Goal: Task Accomplishment & Management: Manage account settings

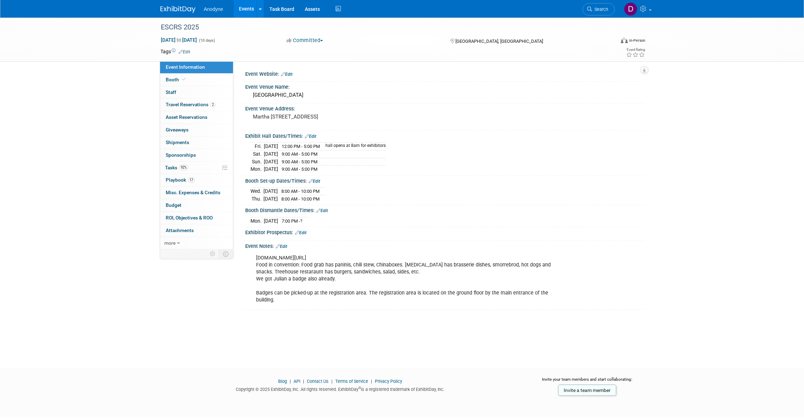
click at [183, 8] on img at bounding box center [177, 9] width 35 height 7
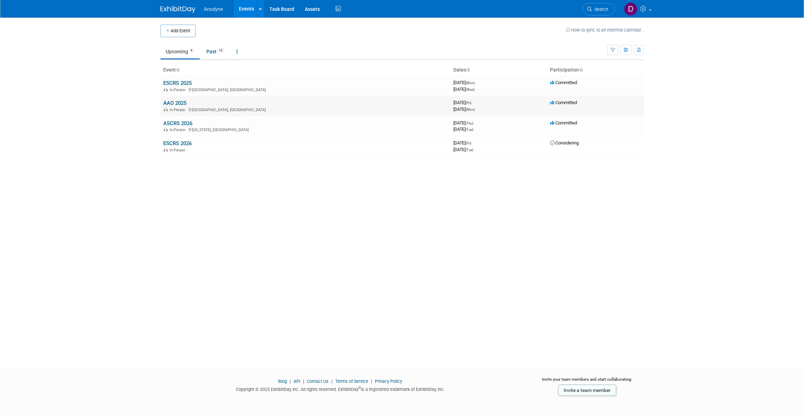
click at [179, 102] on link "AAO 2025" at bounding box center [174, 103] width 23 height 6
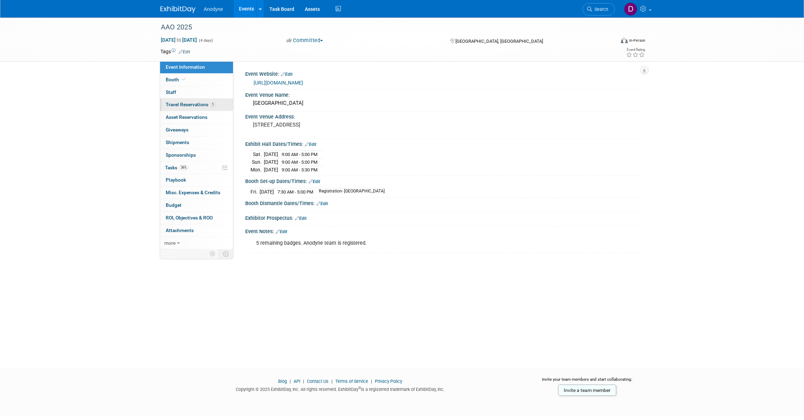
click at [203, 103] on span "Travel Reservations 1" at bounding box center [191, 105] width 50 height 6
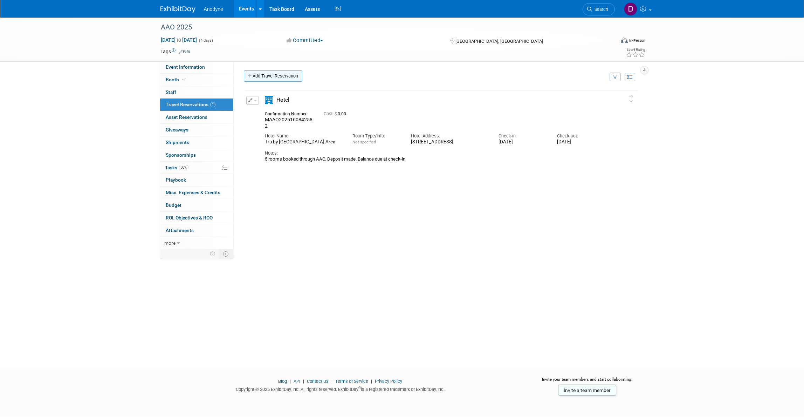
click at [256, 75] on link "Add Travel Reservation" at bounding box center [273, 75] width 58 height 11
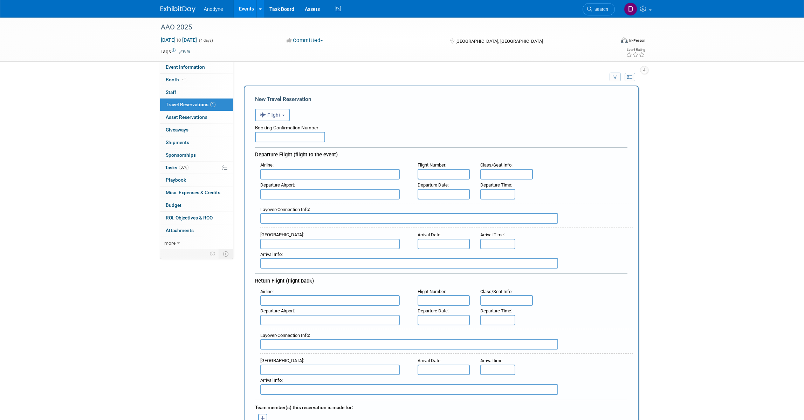
click at [267, 139] on input "text" at bounding box center [290, 137] width 70 height 11
paste input "CTQ8RC"
type input "CTQ8RC"
click at [297, 174] on input "text" at bounding box center [329, 174] width 139 height 11
click at [292, 181] on span "Southwe st Airlines (SWA)" at bounding box center [334, 185] width 146 height 11
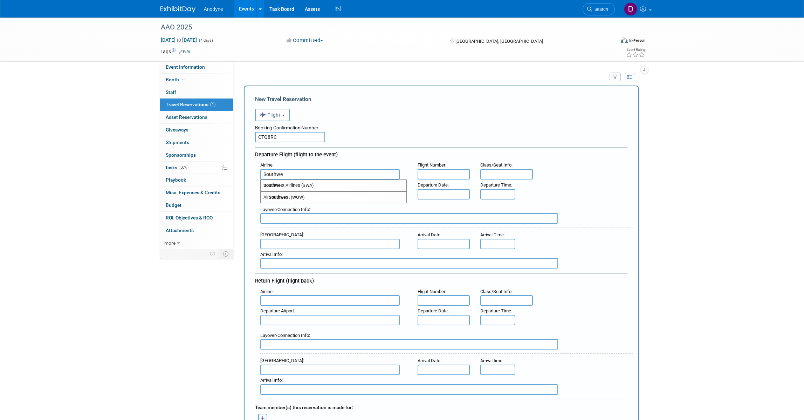
type input "Southwest Airlines (SWA)"
click at [445, 195] on body "Anodyne Events Add Event Bulk Upload Events Shareable Event Boards Recently Vie…" at bounding box center [402, 210] width 804 height 420
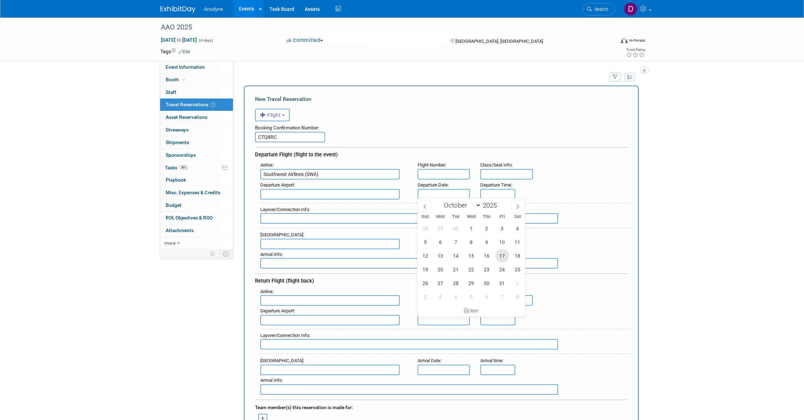
click at [503, 256] on span "17" at bounding box center [502, 256] width 14 height 14
type input "Oct 17, 2025"
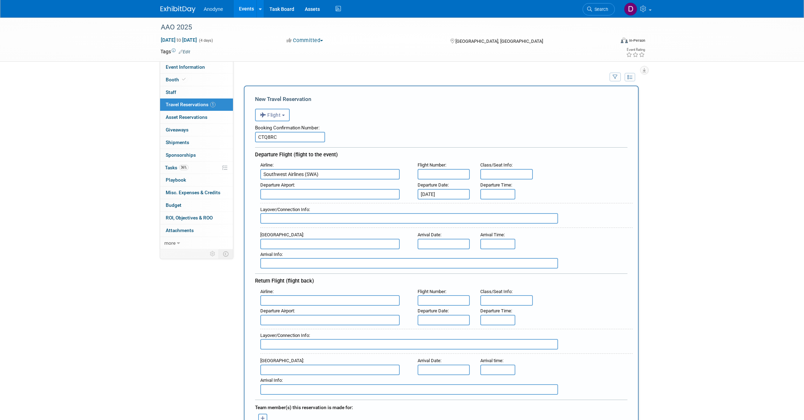
click at [665, 203] on div "AAO 2025 Oct 17, 2025 to Oct 20, 2025 (4 days) Oct 17, 2025 to Oct 20, 2025 Com…" at bounding box center [402, 428] width 804 height 821
click at [496, 193] on input "8:00 AM" at bounding box center [497, 194] width 35 height 11
click at [492, 224] on span "08" at bounding box center [496, 225] width 13 height 13
click at [520, 244] on td "09" at bounding box center [515, 248] width 22 height 19
click at [530, 224] on span "00" at bounding box center [529, 225] width 13 height 13
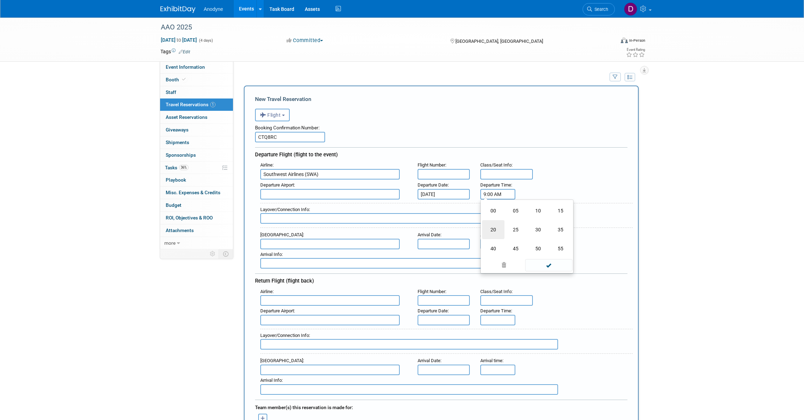
click at [497, 231] on td "20" at bounding box center [493, 229] width 22 height 19
type input "9:20 AM"
click at [552, 254] on span at bounding box center [548, 256] width 47 height 12
click at [682, 230] on div "AAO 2025 Oct 17, 2025 to Oct 20, 2025 (4 days) Oct 17, 2025 to Oct 20, 2025 Com…" at bounding box center [402, 428] width 804 height 821
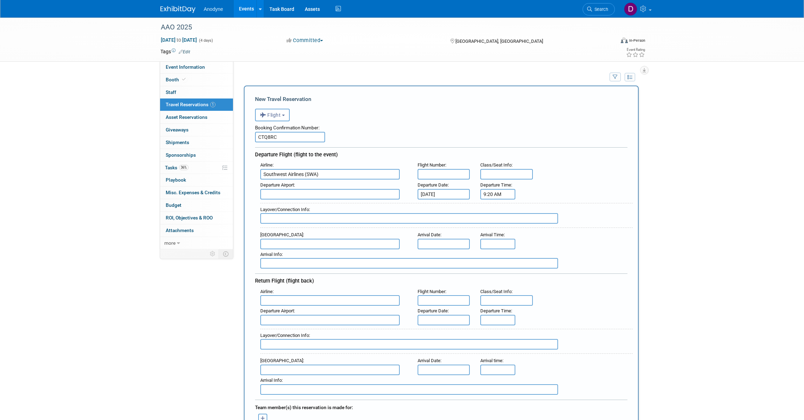
click at [764, 172] on div "AAO 2025 Oct 17, 2025 to Oct 20, 2025 (4 days) Oct 17, 2025 to Oct 20, 2025 Com…" at bounding box center [402, 428] width 804 height 821
click at [385, 195] on input "text" at bounding box center [329, 194] width 139 height 11
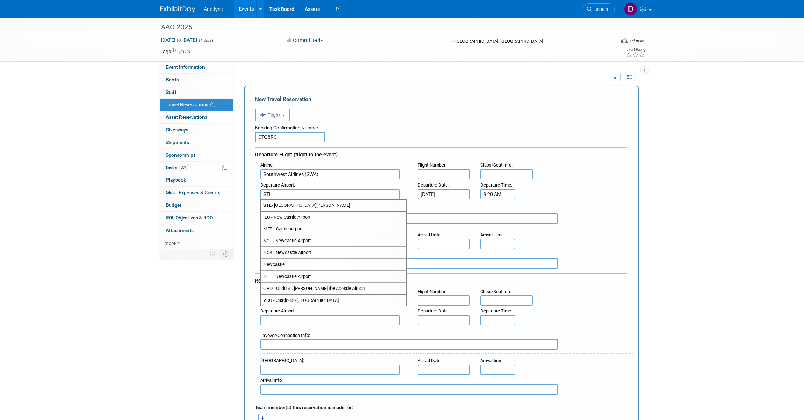
click at [379, 205] on span "STL - St Louis Lambert International Airport" at bounding box center [334, 205] width 146 height 11
type input "STL - St Louis Lambert International Airport"
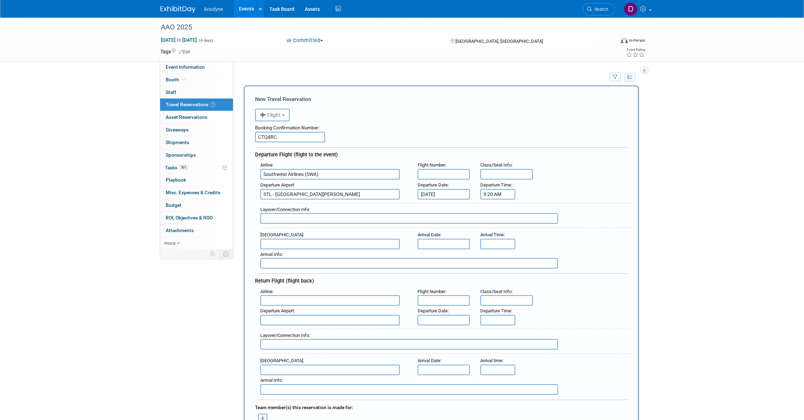
click at [443, 246] on body "Anodyne Events Add Event Bulk Upload Events Shareable Event Boards Recently Vie…" at bounding box center [402, 210] width 804 height 420
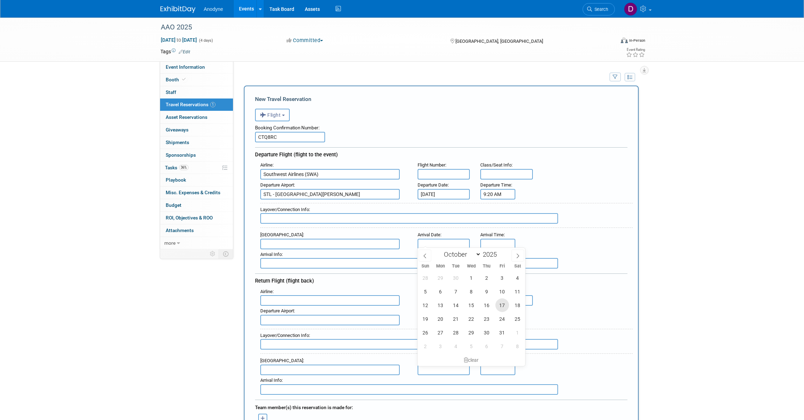
click at [498, 305] on span "17" at bounding box center [502, 305] width 14 height 14
type input "Oct 17, 2025"
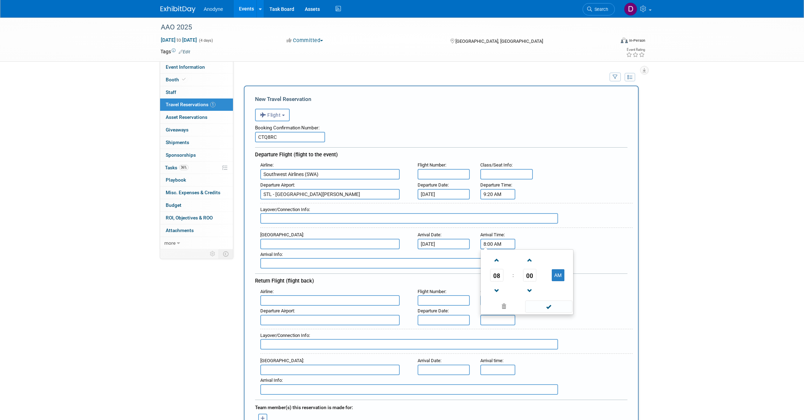
click at [498, 242] on input "8:00 AM" at bounding box center [497, 244] width 35 height 11
click at [494, 282] on link at bounding box center [496, 290] width 13 height 18
click at [498, 277] on span "07" at bounding box center [496, 275] width 13 height 13
click at [501, 263] on td "12" at bounding box center [493, 260] width 22 height 19
click at [526, 276] on span "00" at bounding box center [529, 275] width 13 height 13
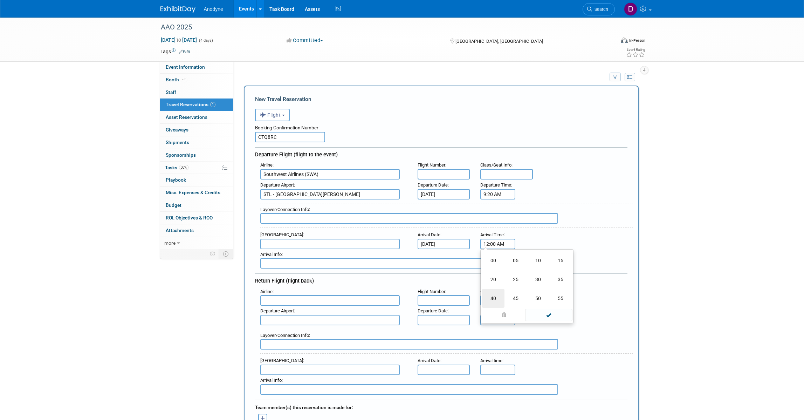
click at [491, 298] on td "40" at bounding box center [493, 298] width 22 height 19
click at [558, 273] on button "AM" at bounding box center [558, 275] width 13 height 12
type input "12:40 PM"
click at [547, 302] on span at bounding box center [548, 306] width 47 height 12
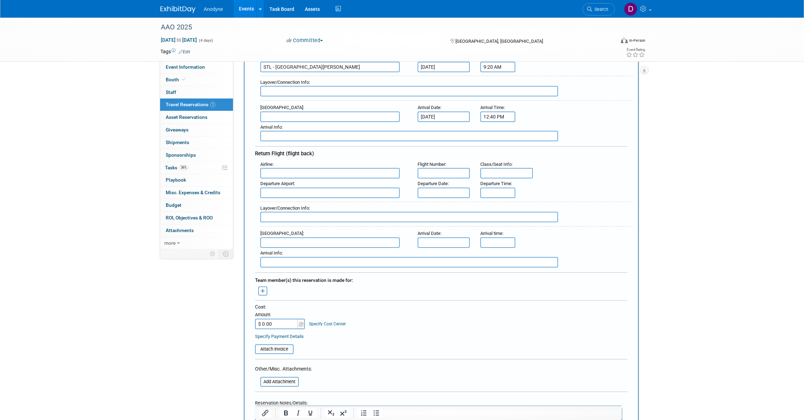
scroll to position [131, 0]
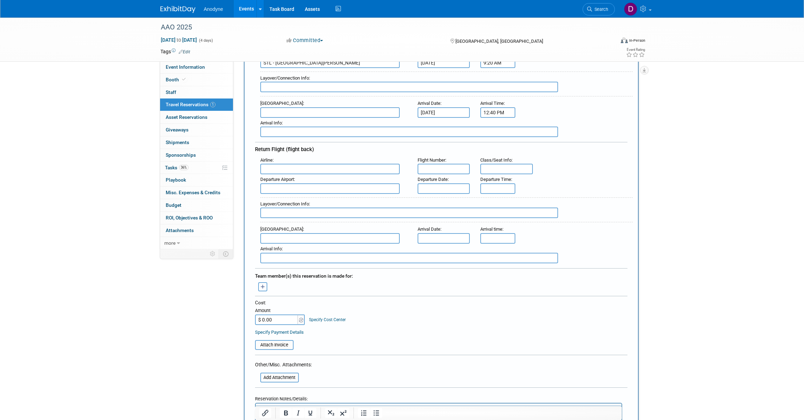
click at [443, 187] on input "text" at bounding box center [443, 188] width 53 height 11
click at [485, 264] on span "23" at bounding box center [487, 262] width 14 height 14
type input "Oct 23, 2025"
click at [448, 237] on input "text" at bounding box center [443, 238] width 53 height 11
click at [489, 309] on span "23" at bounding box center [487, 311] width 14 height 14
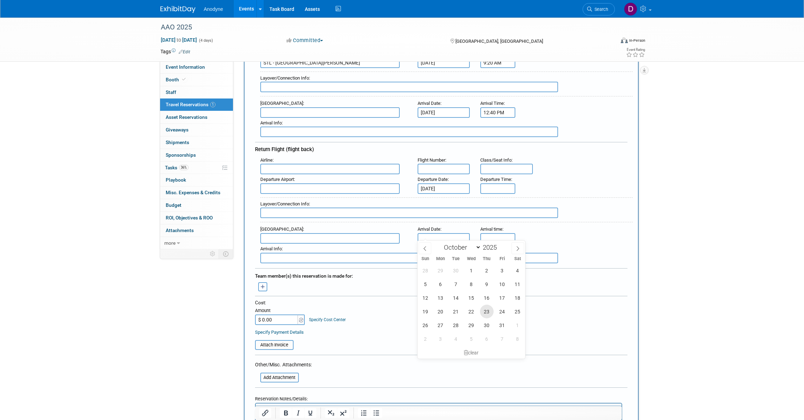
type input "Oct 23, 2025"
click at [328, 236] on input "text" at bounding box center [329, 238] width 139 height 11
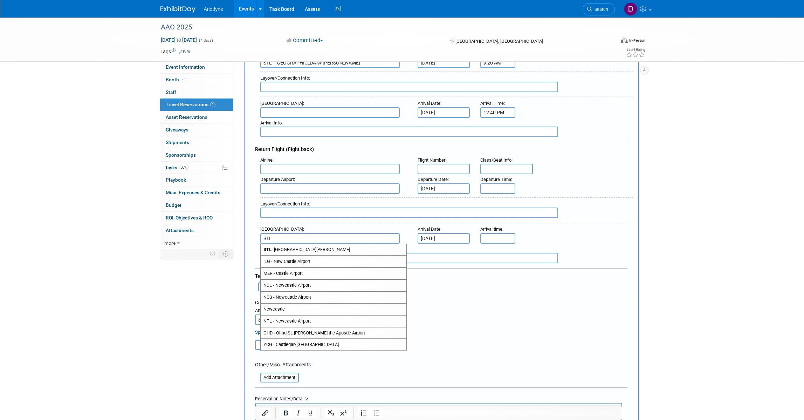
click at [329, 244] on span "STL - St Louis Lambert International Airport" at bounding box center [334, 249] width 146 height 11
type input "STL - St Louis Lambert International Airport"
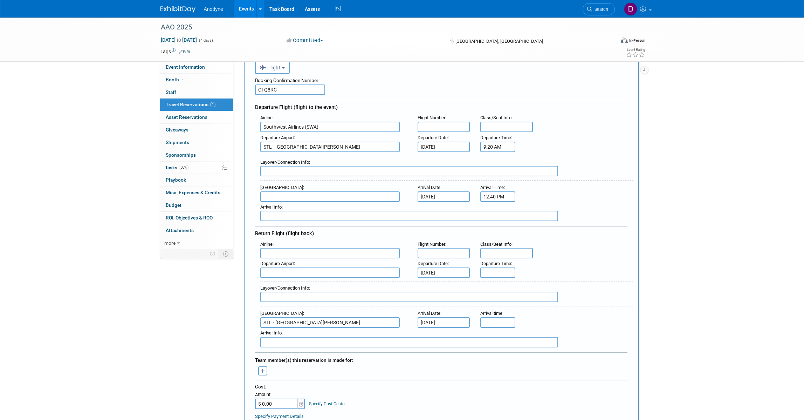
scroll to position [44, 0]
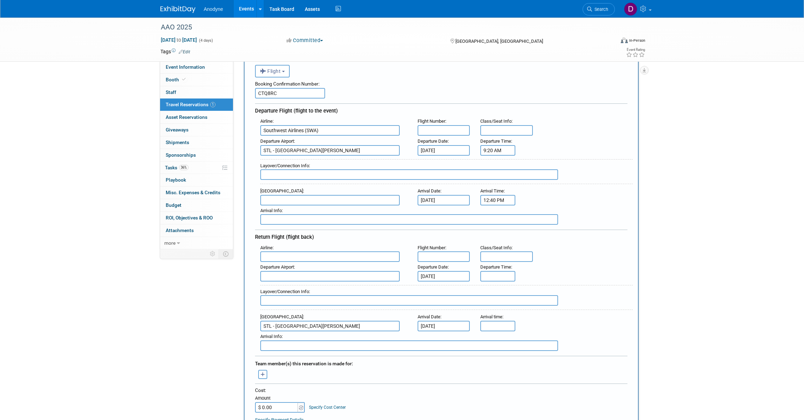
click at [351, 202] on input "text" at bounding box center [329, 200] width 139 height 11
type input "M"
click at [352, 206] on span "MCO - Orlando International Airport" at bounding box center [334, 211] width 146 height 11
type input "MCO - Orlando International Airport"
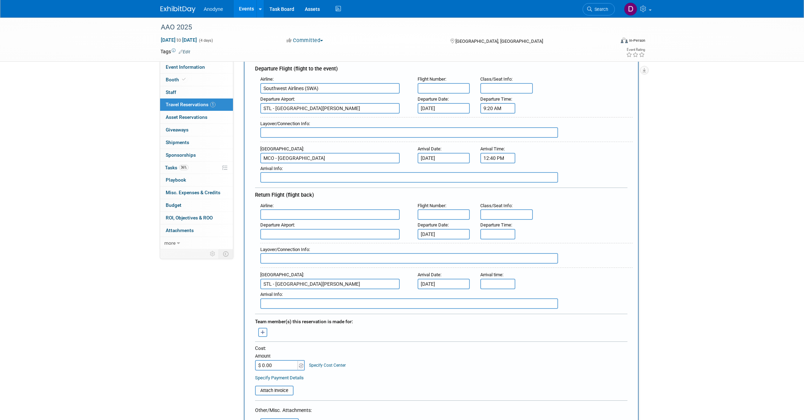
scroll to position [88, 0]
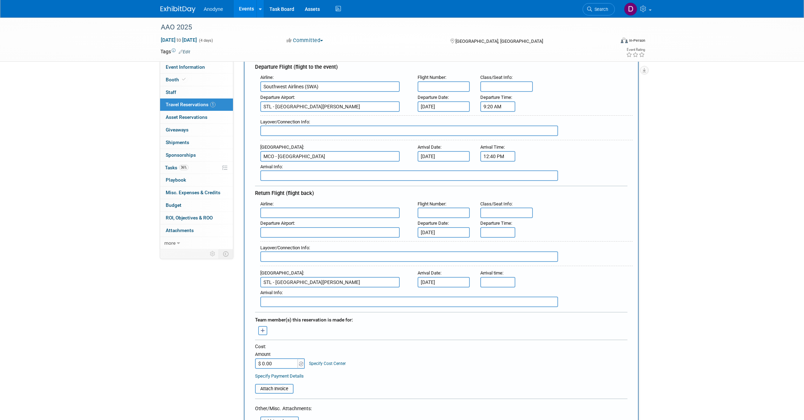
click at [290, 212] on input "text" at bounding box center [329, 212] width 139 height 11
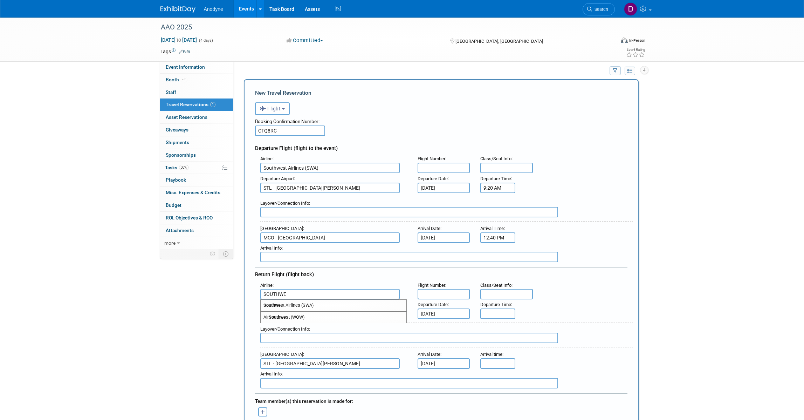
scroll to position [0, 0]
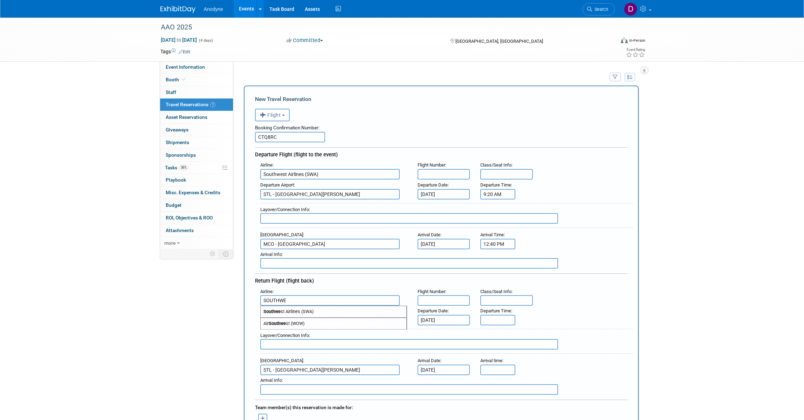
click at [310, 310] on span "Southwe st Airlines (SWA)" at bounding box center [334, 311] width 146 height 11
type input "Southwest Airlines (SWA)"
click at [445, 176] on input "text" at bounding box center [443, 174] width 53 height 11
paste input "WN1242"
type input "WN1242"
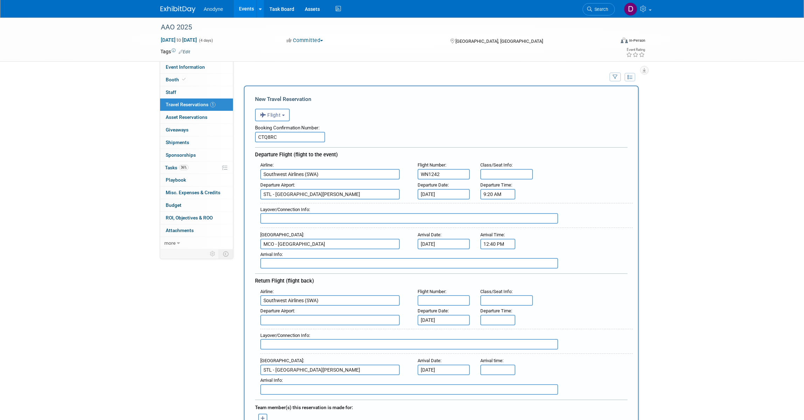
click at [614, 181] on div "Departure Airport : STL - St Louis Lambert International Airport Departure Date…" at bounding box center [444, 190] width 378 height 20
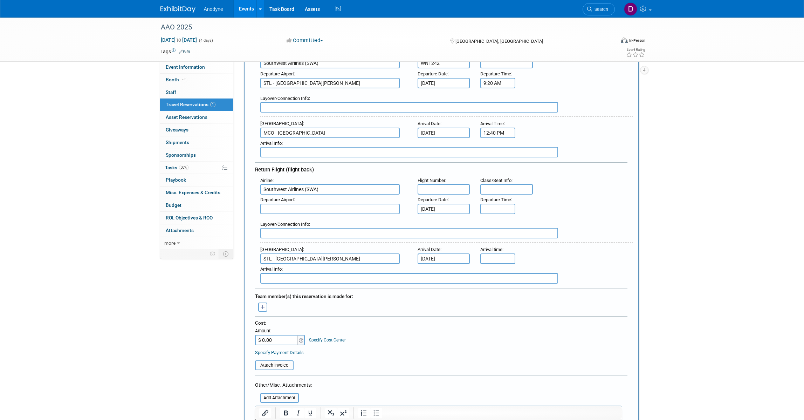
scroll to position [131, 0]
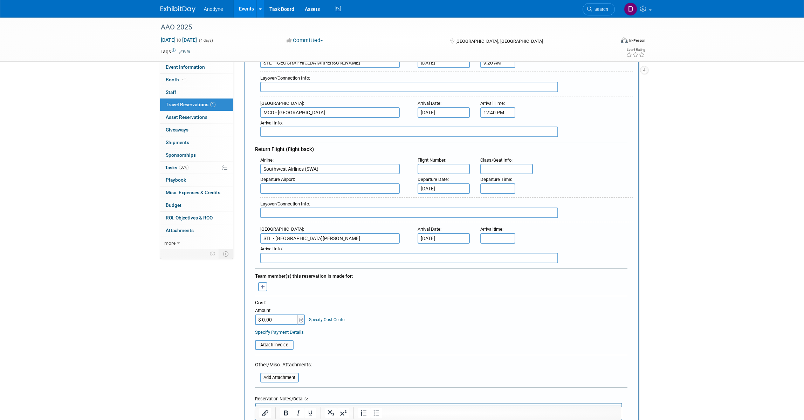
click at [442, 167] on input "text" at bounding box center [443, 169] width 53 height 11
paste input "WN1975"
type input "WN1975"
click at [622, 194] on div "Layover/Connection Info :" at bounding box center [444, 209] width 378 height 30
click at [340, 189] on input "text" at bounding box center [329, 188] width 139 height 11
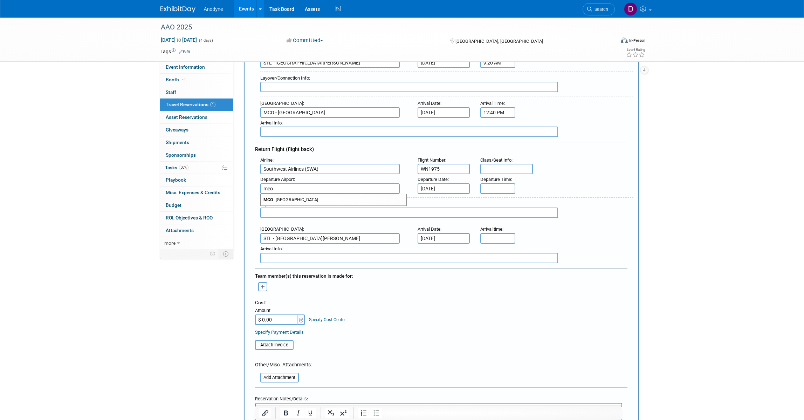
click at [333, 197] on span "MCO - Orlando International Airport" at bounding box center [334, 199] width 146 height 11
type input "MCO - Orlando International Airport"
click at [492, 234] on input "5:00 PM" at bounding box center [497, 238] width 35 height 11
click at [500, 265] on span "05" at bounding box center [496, 269] width 13 height 13
click at [539, 291] on td "10" at bounding box center [538, 292] width 22 height 19
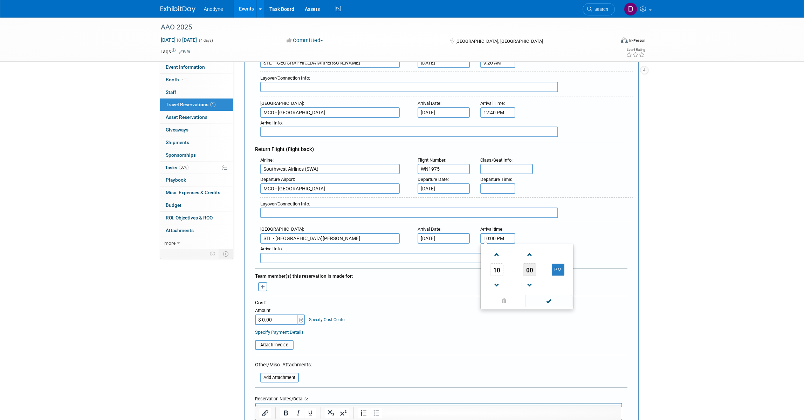
click at [535, 270] on span "00" at bounding box center [529, 269] width 13 height 13
click at [520, 286] on td "45" at bounding box center [515, 292] width 22 height 19
click at [560, 270] on button "PM" at bounding box center [558, 269] width 13 height 12
type input "10:45 AM"
click at [548, 300] on span at bounding box center [548, 301] width 47 height 12
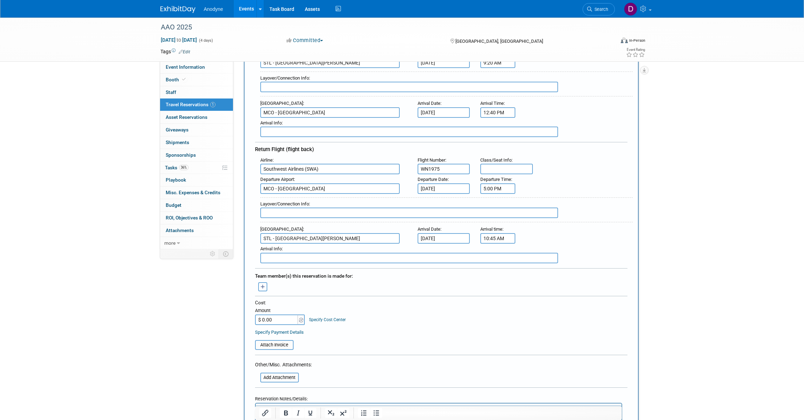
click at [503, 183] on input "5:00 PM" at bounding box center [497, 188] width 35 height 11
click at [494, 217] on span "05" at bounding box center [496, 219] width 13 height 13
click at [517, 237] on td "09" at bounding box center [515, 242] width 22 height 19
click at [532, 217] on span "00" at bounding box center [529, 219] width 13 height 13
click at [535, 206] on td "10" at bounding box center [538, 204] width 22 height 19
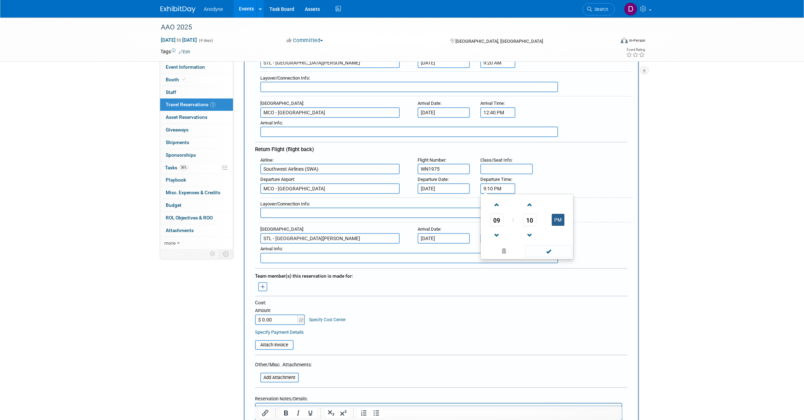
click at [558, 220] on button "PM" at bounding box center [558, 220] width 13 height 12
type input "9:10 AM"
click at [550, 246] on span at bounding box center [548, 251] width 47 height 12
click at [668, 228] on div "AAO 2025 Oct 17, 2025 to Oct 20, 2025 (4 days) Oct 17, 2025 to Oct 20, 2025 Com…" at bounding box center [402, 296] width 804 height 821
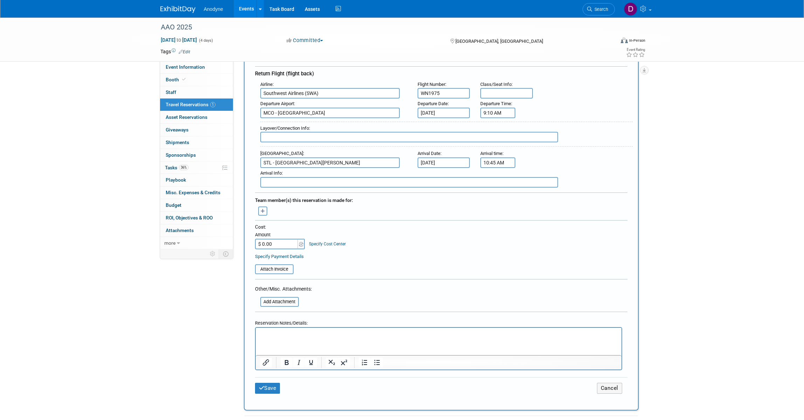
scroll to position [263, 0]
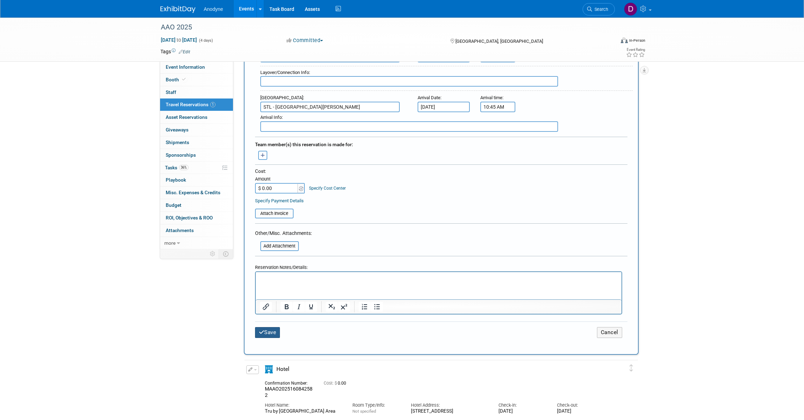
click at [268, 327] on button "Save" at bounding box center [267, 332] width 25 height 11
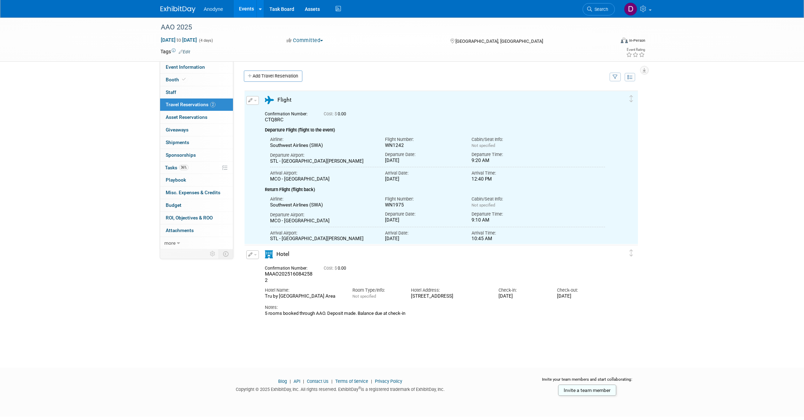
scroll to position [0, 0]
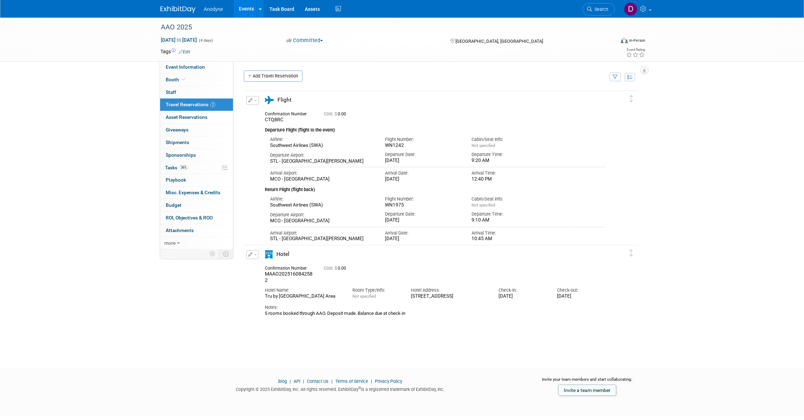
click at [248, 98] on button "button" at bounding box center [252, 100] width 13 height 9
click at [268, 113] on button "Edit Reservation" at bounding box center [276, 113] width 59 height 10
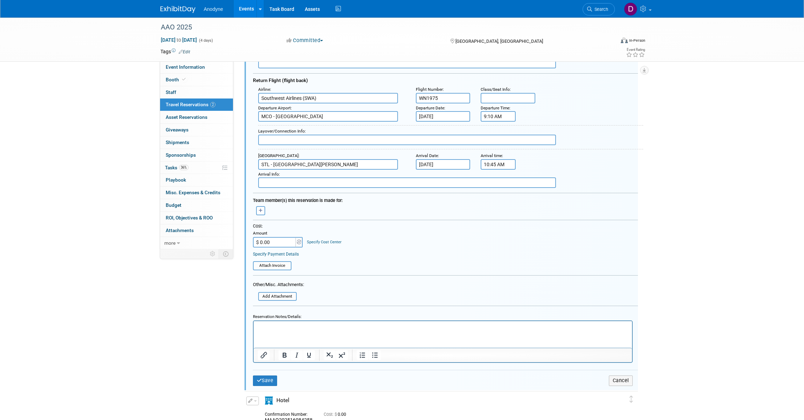
scroll to position [187, 0]
click at [318, 327] on p "Rich Text Area. Press ALT-0 for help." at bounding box center [442, 325] width 370 height 7
click at [269, 373] on button "Save" at bounding box center [265, 378] width 25 height 10
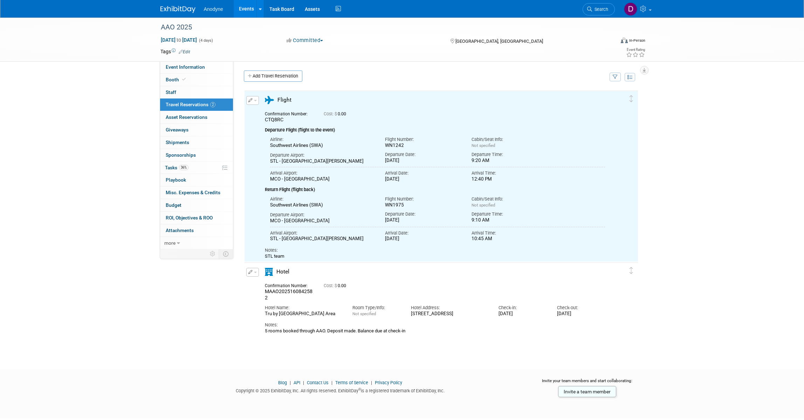
scroll to position [0, 0]
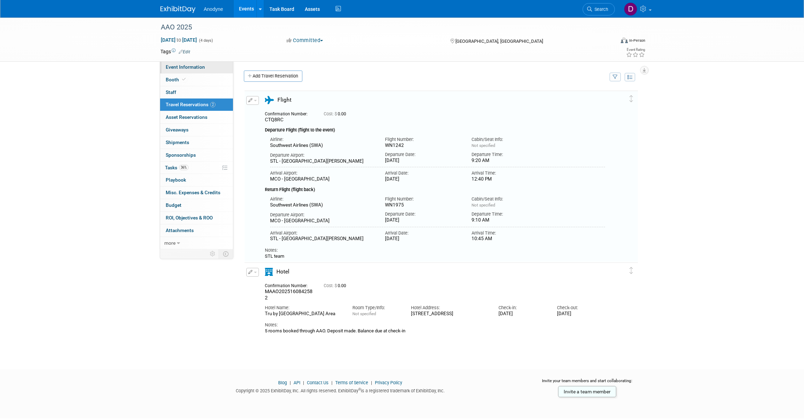
click at [180, 64] on span "Event Information" at bounding box center [185, 67] width 39 height 6
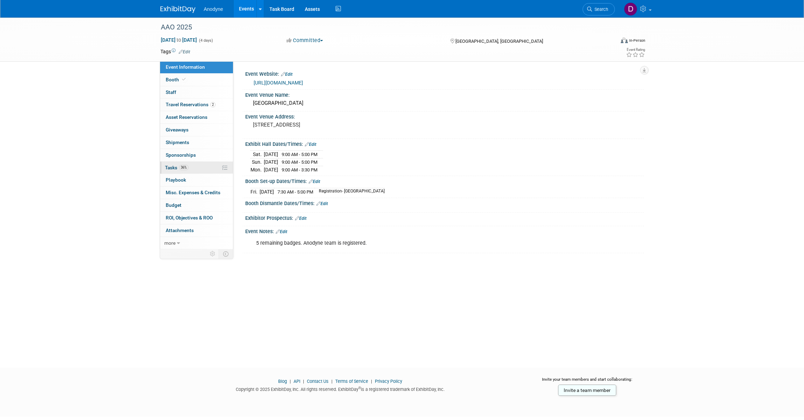
click at [200, 168] on link "36% Tasks 36%" at bounding box center [196, 167] width 73 height 12
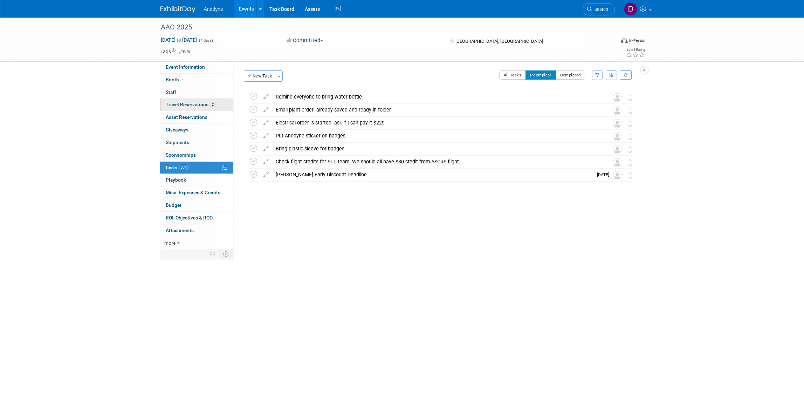
click at [205, 105] on span "Travel Reservations 2" at bounding box center [191, 105] width 50 height 6
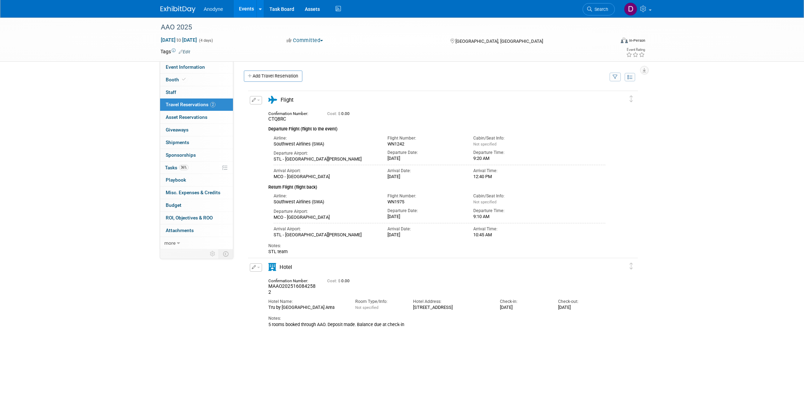
click at [254, 102] on icon "button" at bounding box center [254, 100] width 4 height 4
click at [257, 112] on icon "button" at bounding box center [258, 112] width 6 height 5
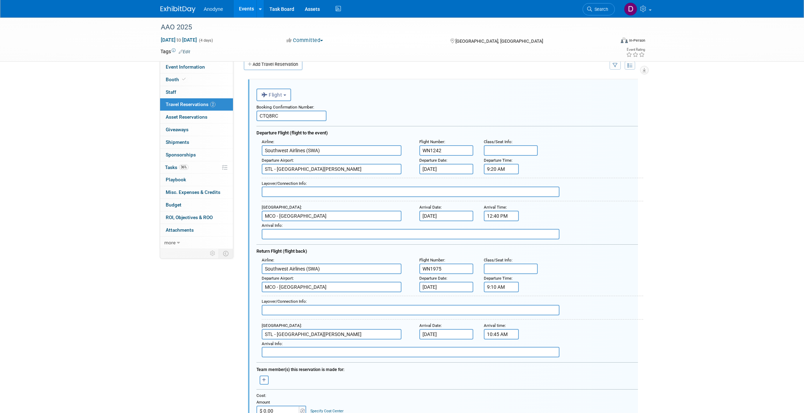
click at [428, 153] on input "WN1242" at bounding box center [446, 150] width 54 height 11
type input "1242"
click at [429, 265] on input "WN1975" at bounding box center [446, 269] width 54 height 11
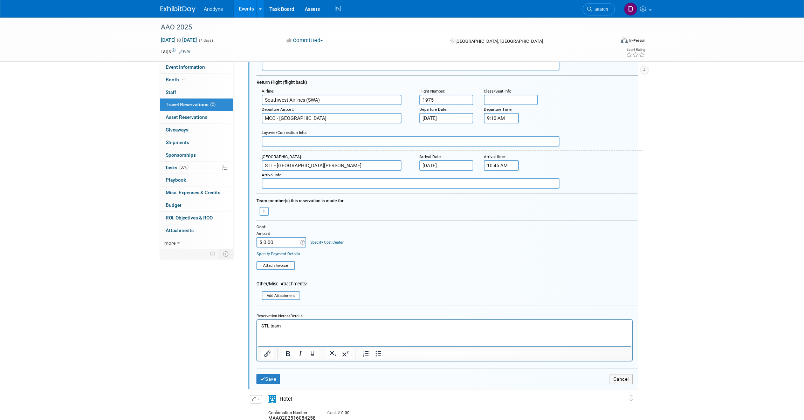
scroll to position [187, 0]
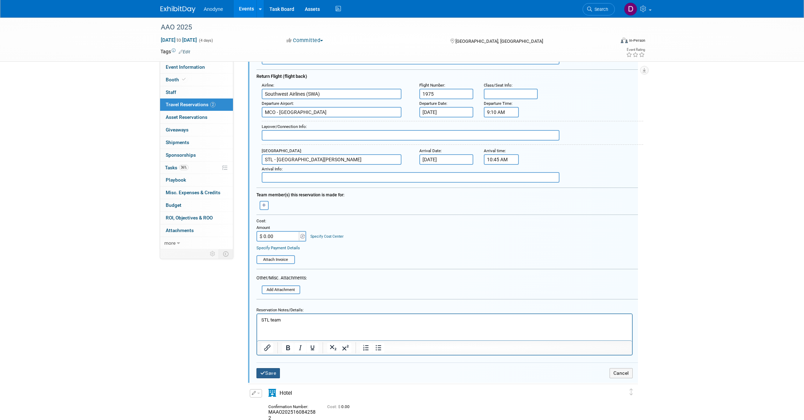
type input "1975"
click at [273, 368] on button "Save" at bounding box center [268, 373] width 24 height 10
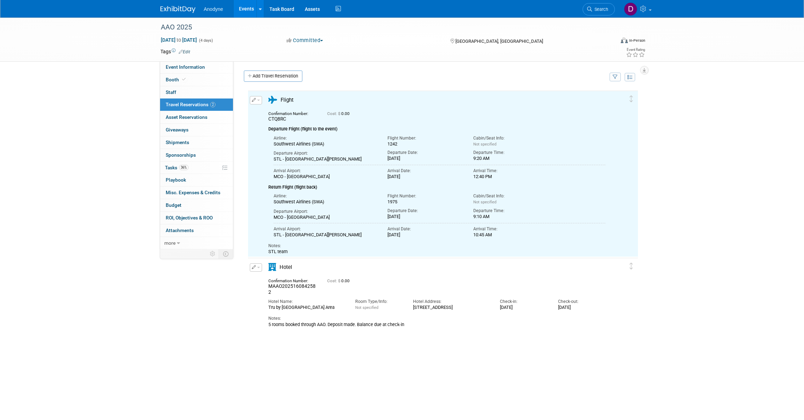
scroll to position [0, 0]
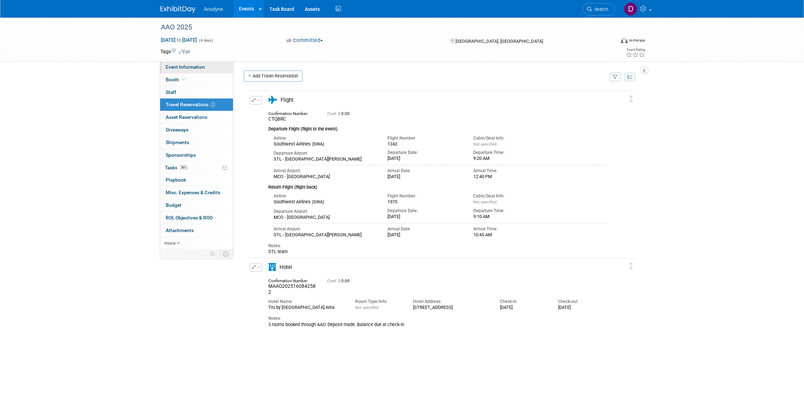
click at [181, 66] on span "Event Information" at bounding box center [185, 67] width 39 height 6
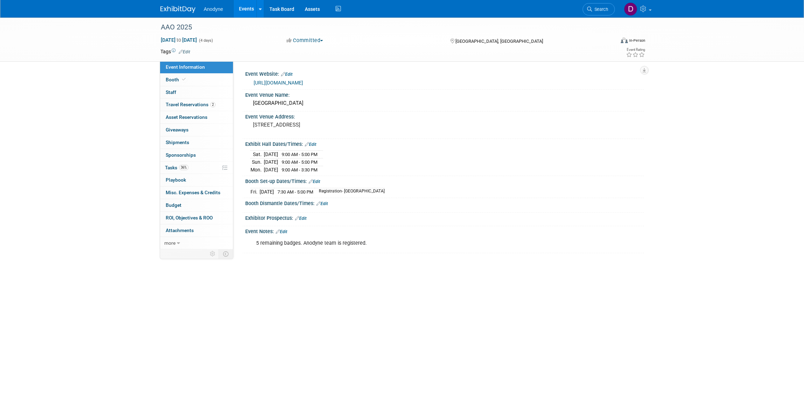
click at [762, 189] on div "AAO 2025 Oct 17, 2025 to Oct 20, 2025 (4 days) Oct 17, 2025 to Oct 20, 2025 Com…" at bounding box center [402, 186] width 804 height 337
click at [121, 109] on div "AAO 2025 Oct 17, 2025 to Oct 20, 2025 (4 days) Oct 17, 2025 to Oct 20, 2025 Com…" at bounding box center [402, 186] width 804 height 337
drag, startPoint x: 751, startPoint y: 172, endPoint x: 764, endPoint y: 178, distance: 14.8
click at [751, 172] on div "AAO 2025 Oct 17, 2025 to Oct 20, 2025 (4 days) Oct 17, 2025 to Oct 20, 2025 Com…" at bounding box center [402, 186] width 804 height 337
click at [187, 180] on link "0 Playbook 0" at bounding box center [196, 180] width 73 height 12
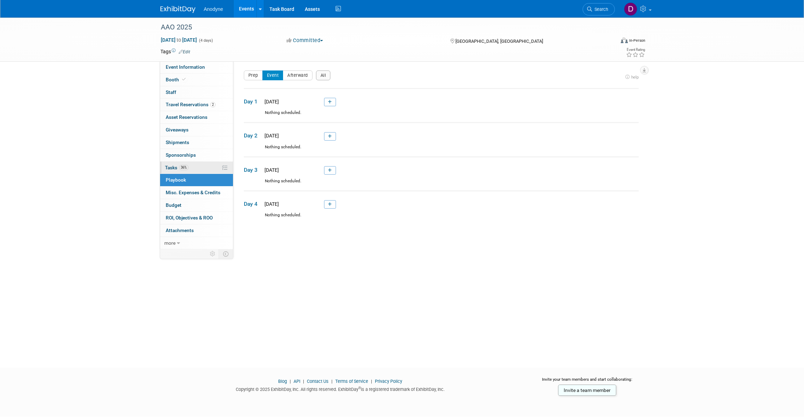
click at [202, 164] on link "36% Tasks 36%" at bounding box center [196, 167] width 73 height 12
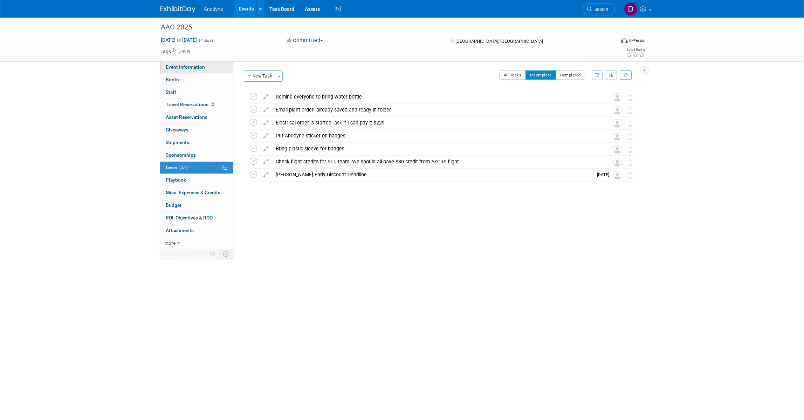
click at [198, 67] on span "Event Information" at bounding box center [185, 67] width 39 height 6
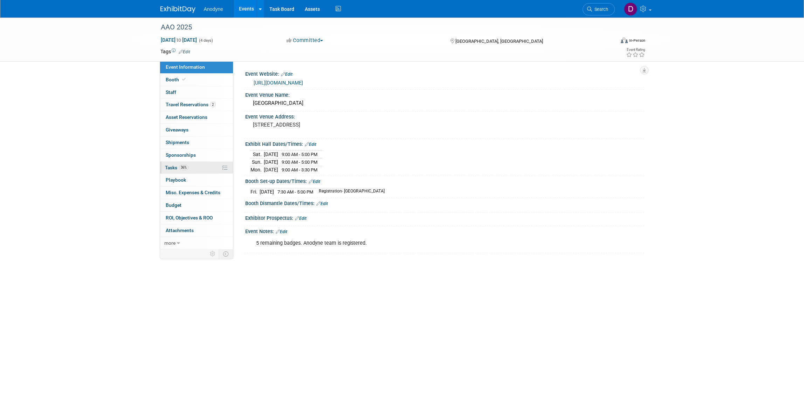
click at [200, 167] on link "36% Tasks 36%" at bounding box center [196, 167] width 73 height 12
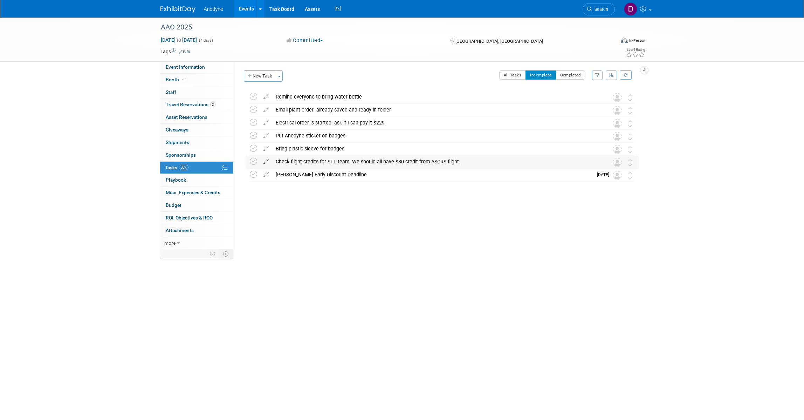
click at [266, 161] on icon at bounding box center [266, 160] width 12 height 9
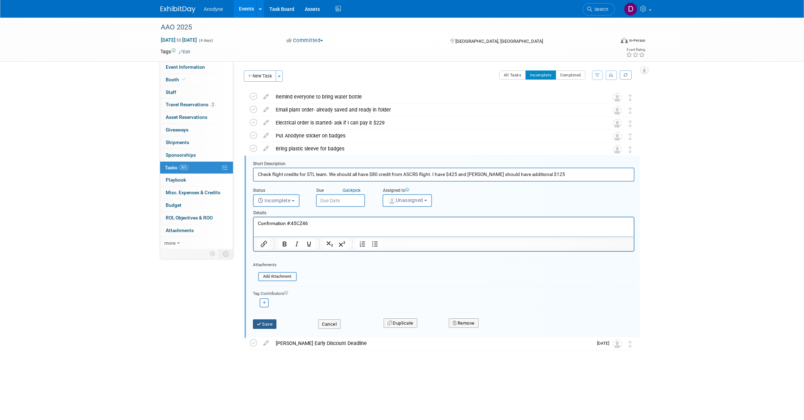
type input "Check flight credits for STL team. We should all have $80 credit from ASCRS fli…"
click at [263, 322] on button "Save" at bounding box center [265, 324] width 24 height 10
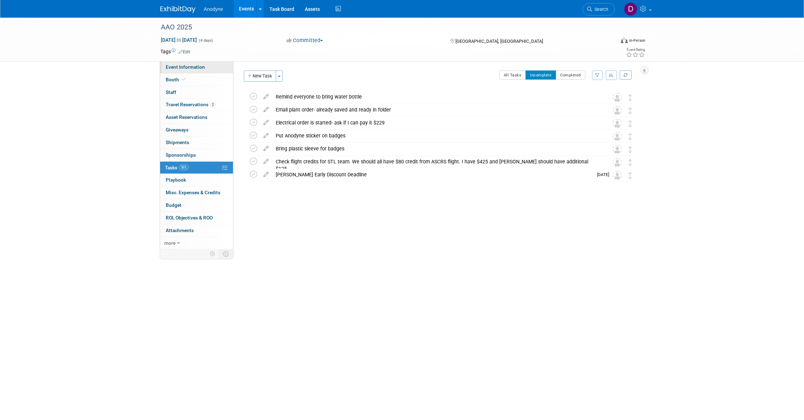
click at [184, 65] on span "Event Information" at bounding box center [185, 67] width 39 height 6
